Goal: Information Seeking & Learning: Learn about a topic

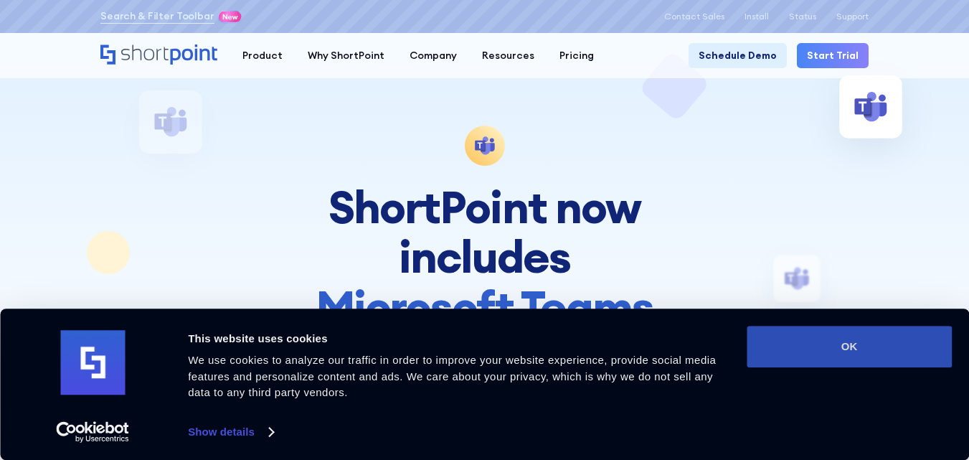
click at [790, 364] on button "OK" at bounding box center [849, 347] width 205 height 42
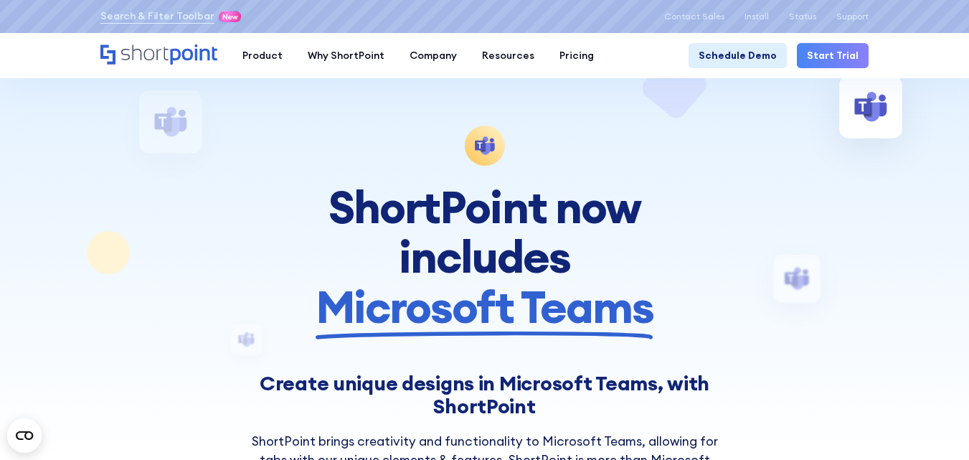
scroll to position [98, 0]
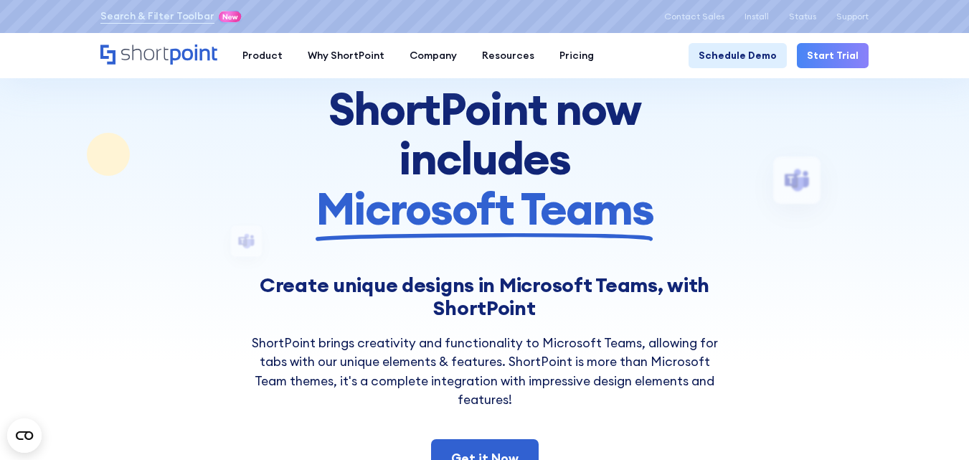
drag, startPoint x: 770, startPoint y: 223, endPoint x: 907, endPoint y: 270, distance: 144.9
click at [907, 270] on div at bounding box center [485, 132] width 904 height 460
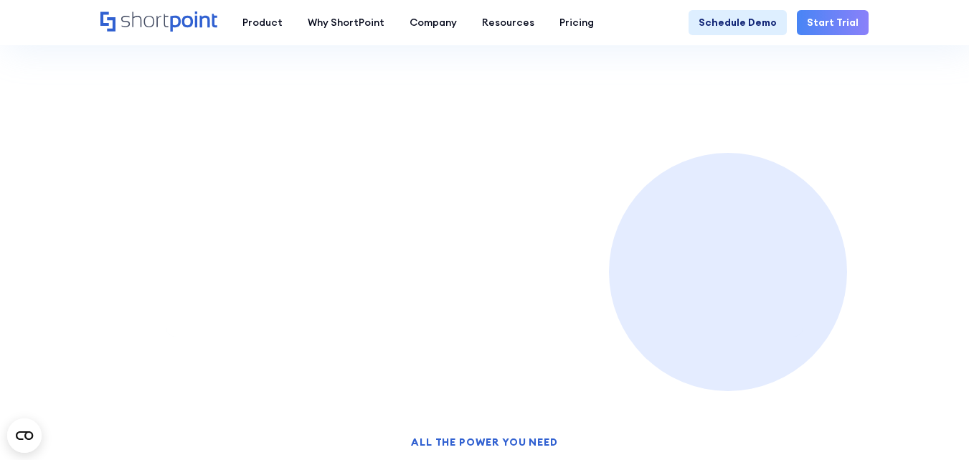
scroll to position [645, 0]
